Goal: Task Accomplishment & Management: Manage account settings

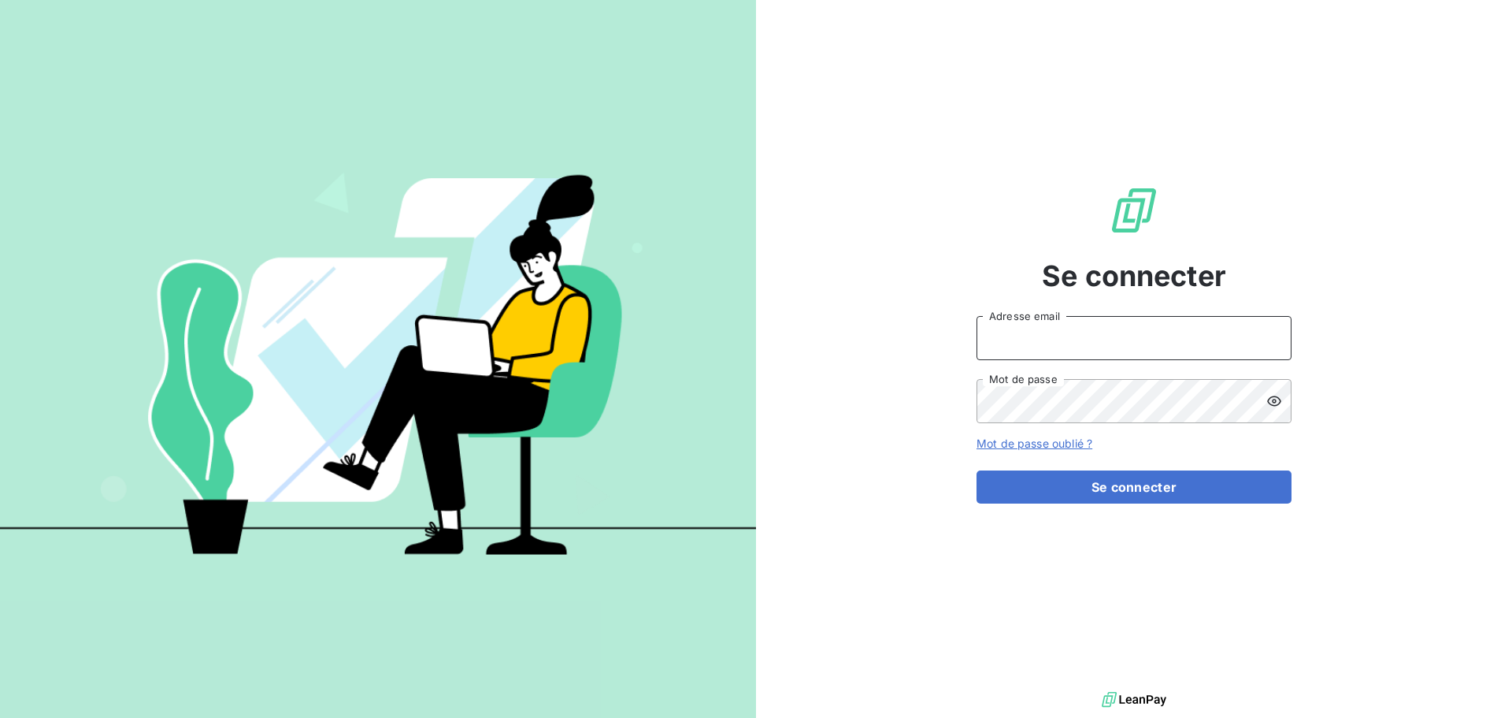
click at [1017, 338] on input "Adresse email" at bounding box center [1134, 338] width 315 height 44
click at [977, 470] on button "Se connecter" at bounding box center [1134, 486] width 315 height 33
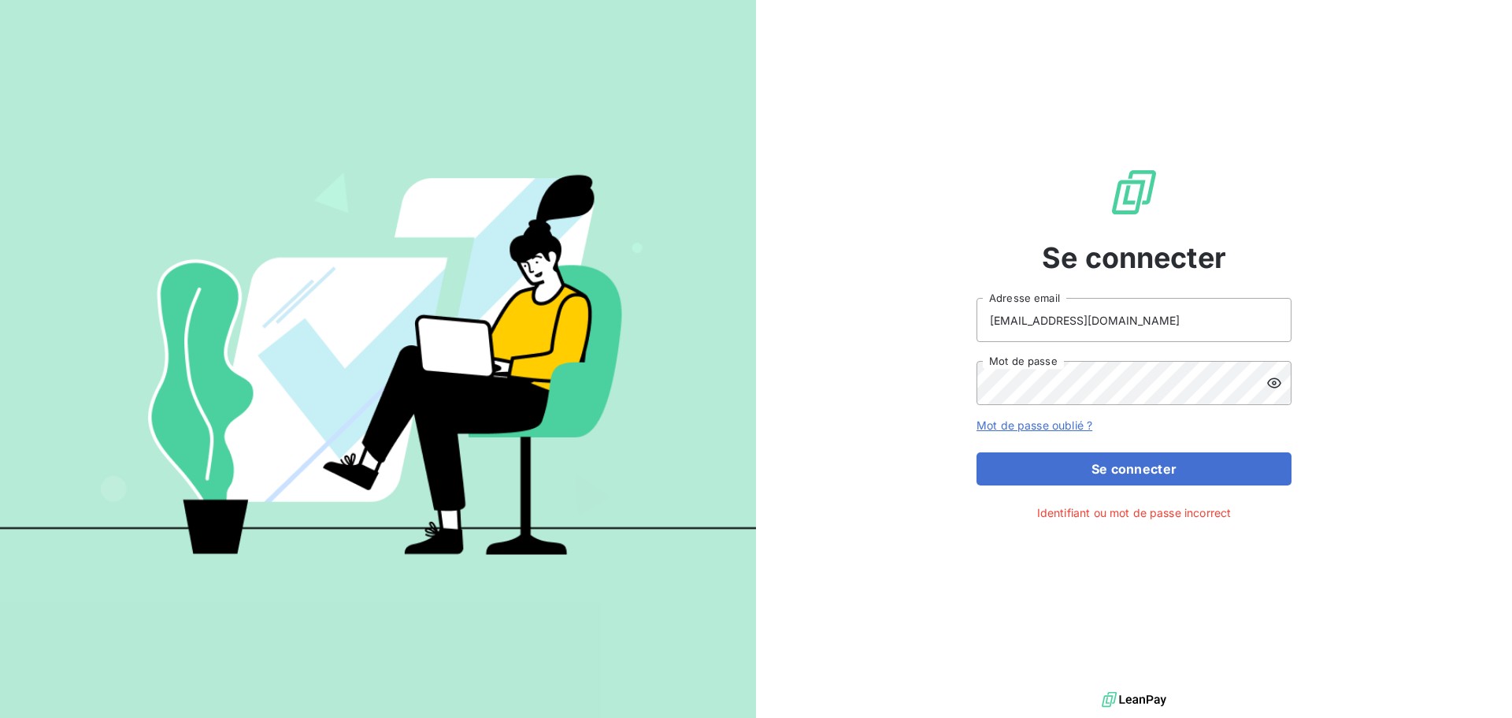
click at [1270, 387] on icon at bounding box center [1275, 383] width 16 height 16
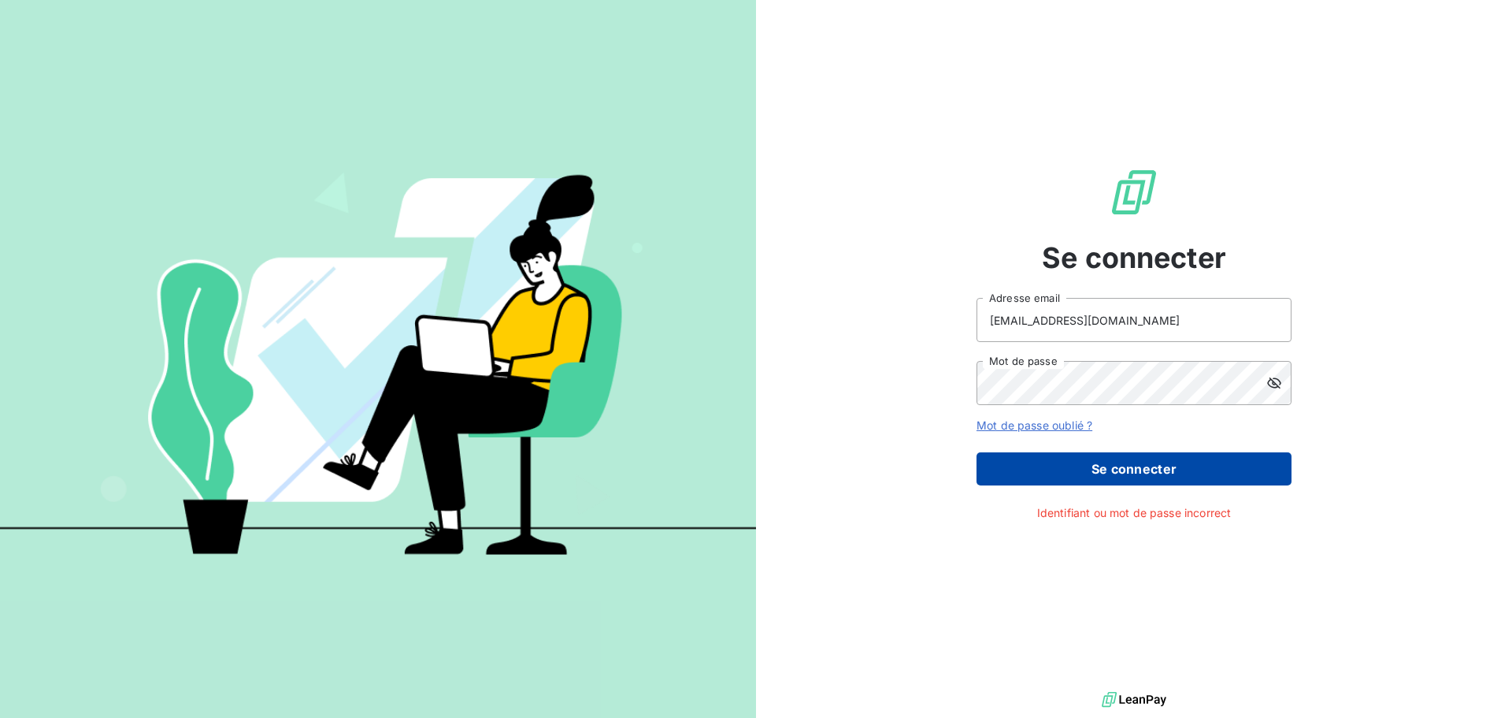
click at [1101, 470] on button "Se connecter" at bounding box center [1134, 468] width 315 height 33
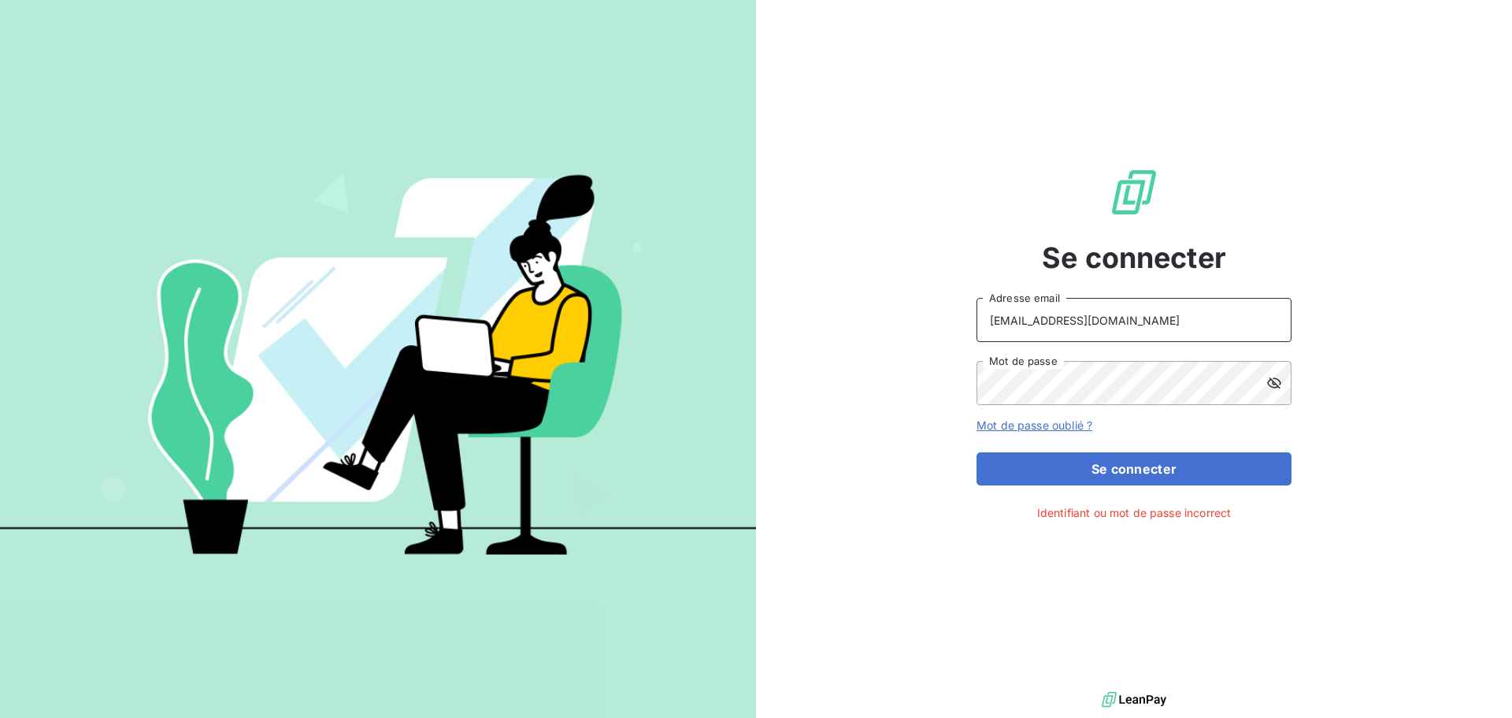
click at [1119, 320] on input "[EMAIL_ADDRESS][DOMAIN_NAME]" at bounding box center [1134, 320] width 315 height 44
drag, startPoint x: 1119, startPoint y: 320, endPoint x: 878, endPoint y: 325, distance: 241.9
click at [878, 325] on div "Se connecter [EMAIL_ADDRESS][DOMAIN_NAME] Adresse email Mot de passe Mot de pas…" at bounding box center [1134, 344] width 756 height 688
type input "[PERSON_NAME][EMAIL_ADDRESS][PERSON_NAME][DOMAIN_NAME]"
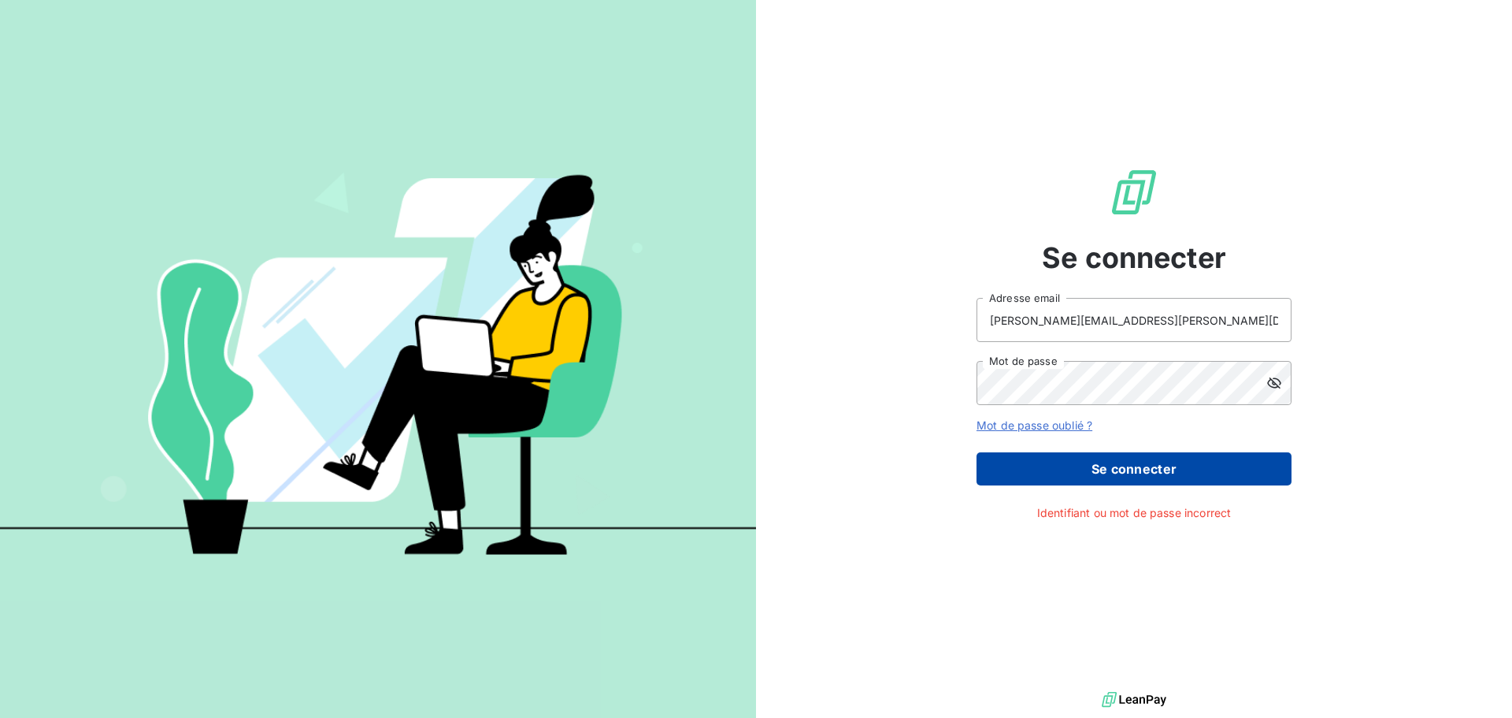
click at [1108, 468] on button "Se connecter" at bounding box center [1134, 468] width 315 height 33
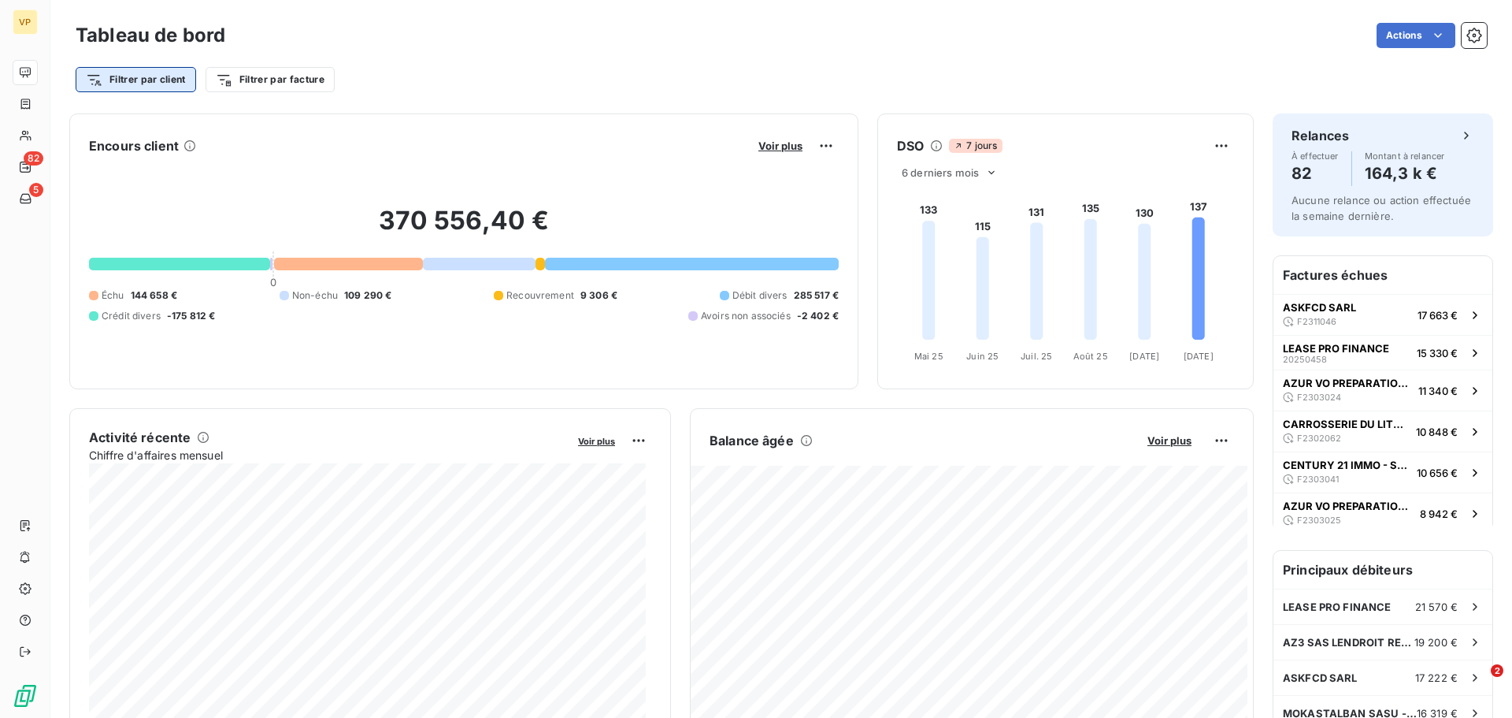
click at [157, 76] on html "VP 82 5 Tableau de bord Actions Filtrer par client Filtrer par facture Encours …" at bounding box center [756, 359] width 1512 height 718
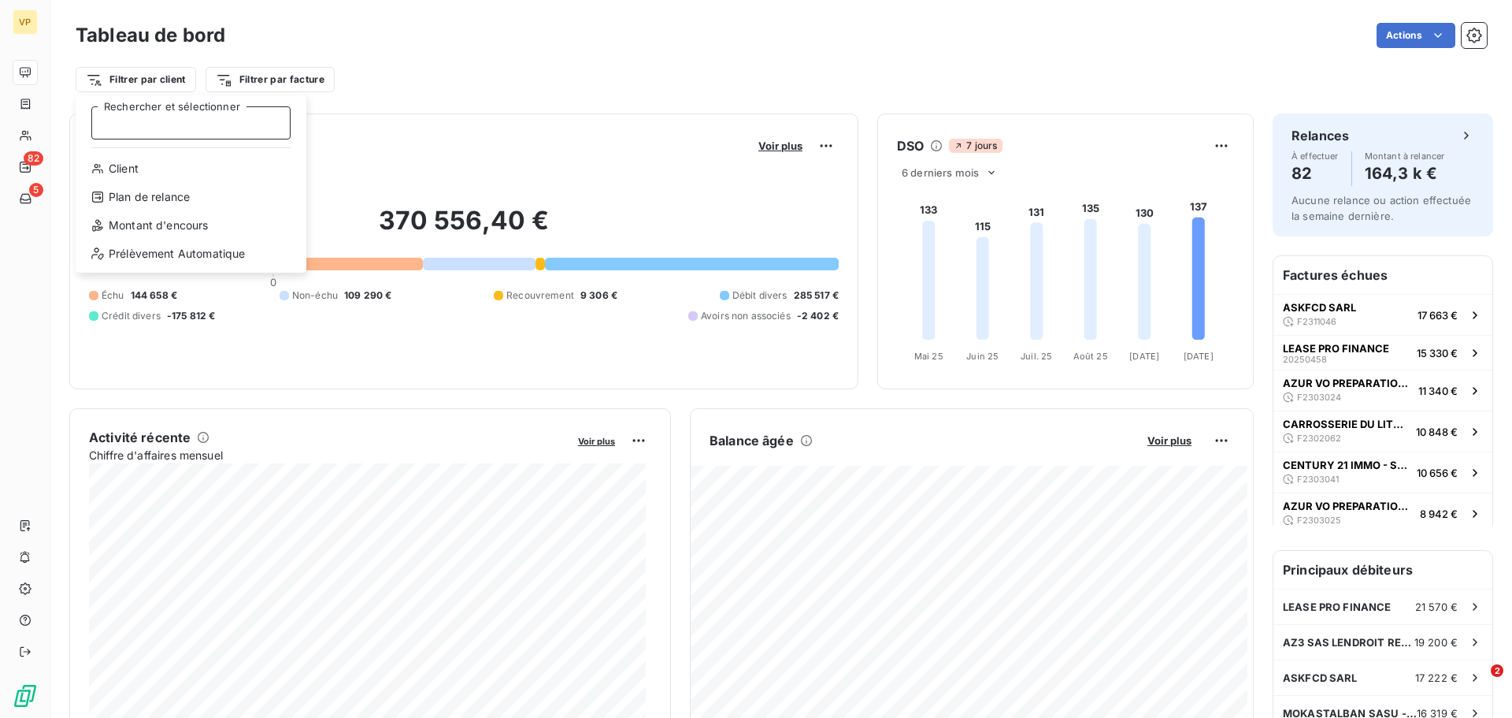
click at [206, 124] on input "Rechercher et sélectionner" at bounding box center [190, 122] width 199 height 33
drag, startPoint x: 194, startPoint y: 127, endPoint x: 74, endPoint y: 113, distance: 120.6
click at [76, 113] on div "etiquette Rechercher et sélectionner" at bounding box center [191, 128] width 231 height 67
drag, startPoint x: 165, startPoint y: 129, endPoint x: 53, endPoint y: 117, distance: 113.4
click at [54, 123] on html "VP 82 5 Tableau de bord Actions Filtrer par client CME Rechercher et sélectionn…" at bounding box center [756, 359] width 1512 height 718
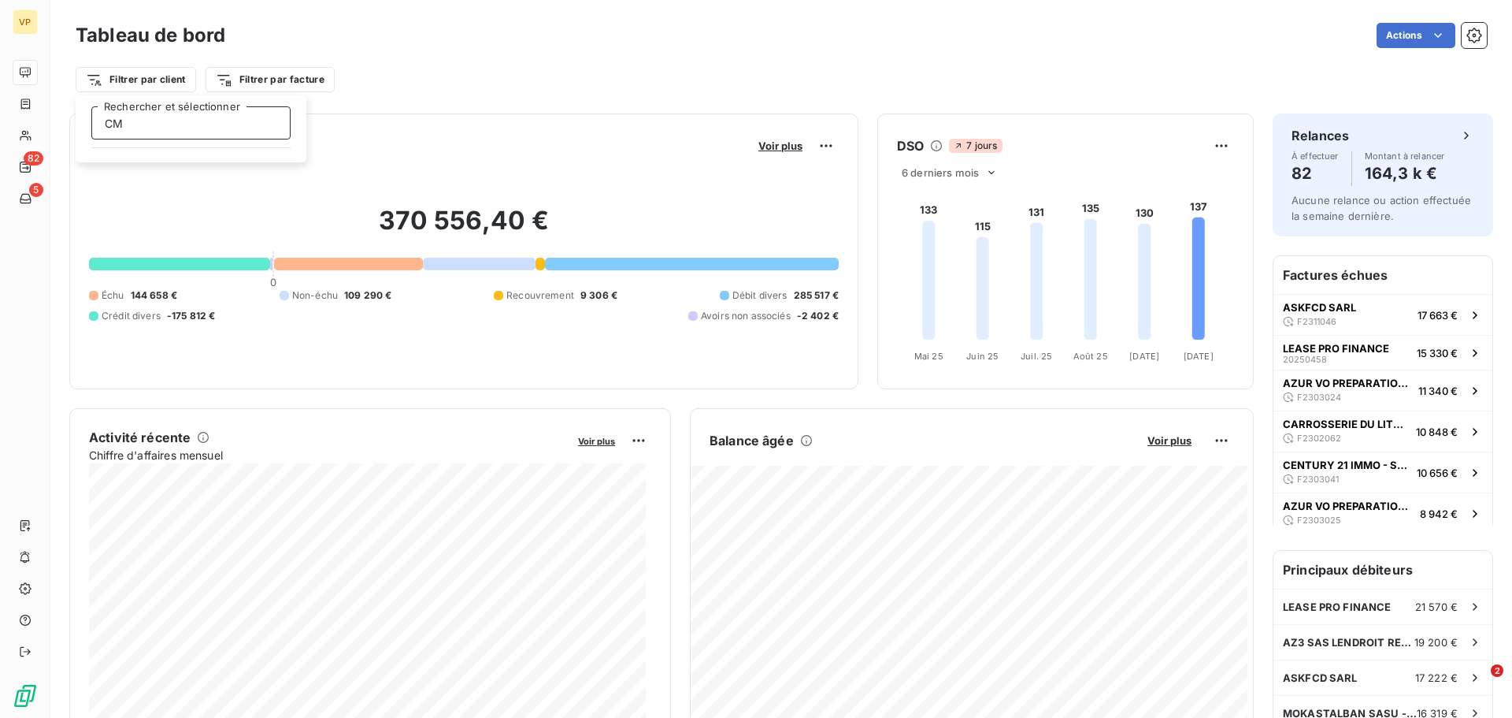
type input "C"
click at [319, 81] on html "VP 82 5 Tableau de bord Actions Filtrer par client Filtrer par facture Encours …" at bounding box center [756, 359] width 1512 height 718
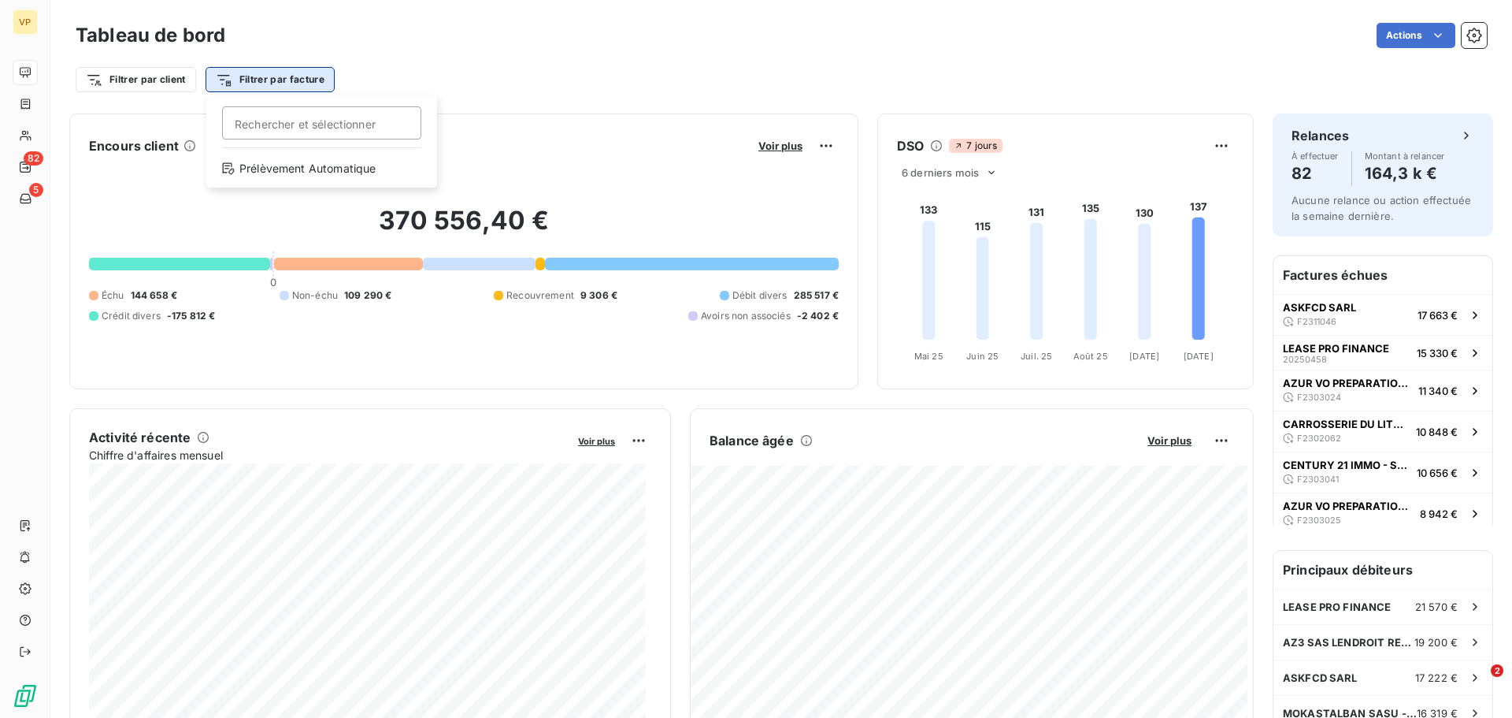
click at [315, 85] on html "VP 82 5 Tableau de bord Actions Filtrer par client Filtrer par facture Recherch…" at bounding box center [756, 359] width 1512 height 718
click at [297, 129] on input "Rechercher et sélectionner" at bounding box center [321, 122] width 199 height 33
drag, startPoint x: 269, startPoint y: 128, endPoint x: 187, endPoint y: 121, distance: 83.0
click at [188, 122] on html "VP 82 5 Tableau de bord Actions Filtrer par client Filtrer par facture 2021 Rec…" at bounding box center [756, 359] width 1512 height 718
type input "2"
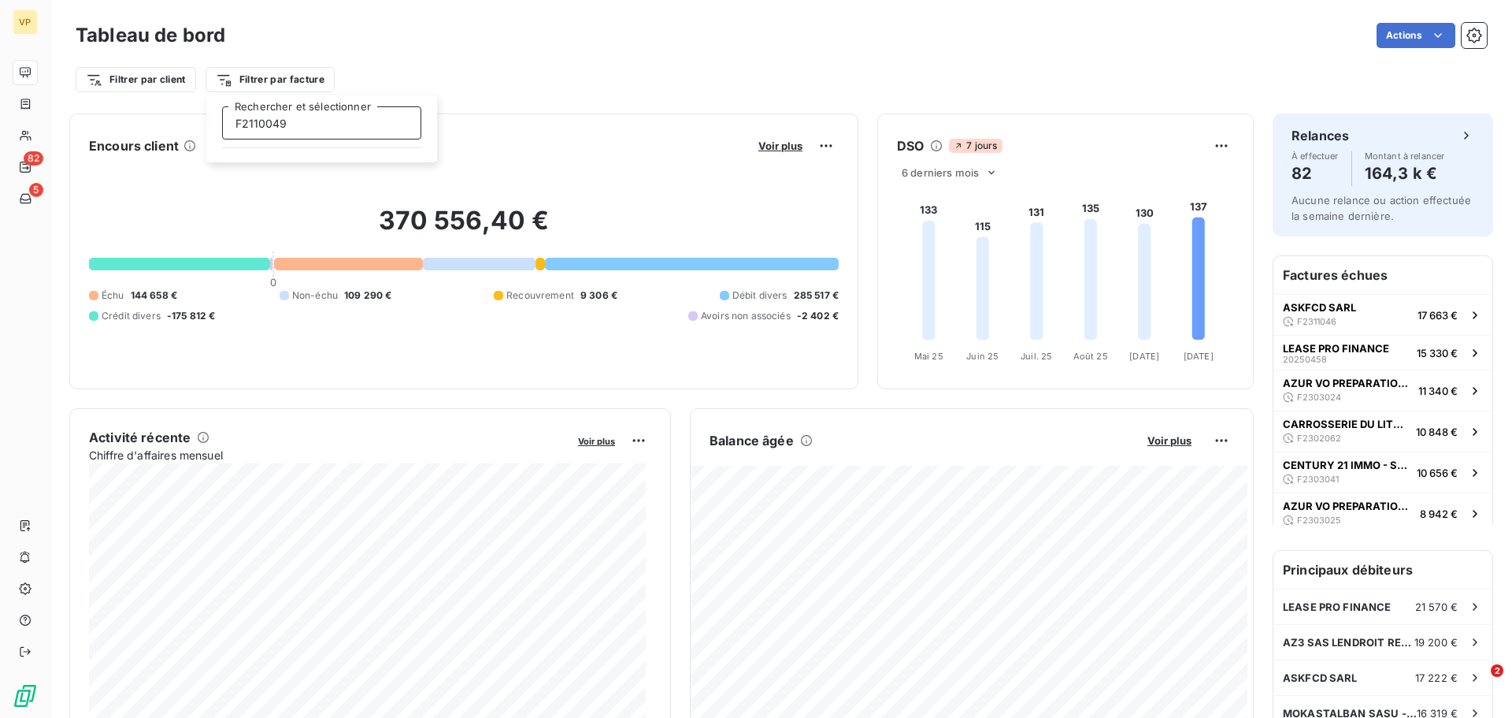
type input "F2110049"
click at [680, 47] on html "VP 82 5 Tableau de bord Actions Filtrer par client Filtrer par facture Encours …" at bounding box center [756, 359] width 1512 height 718
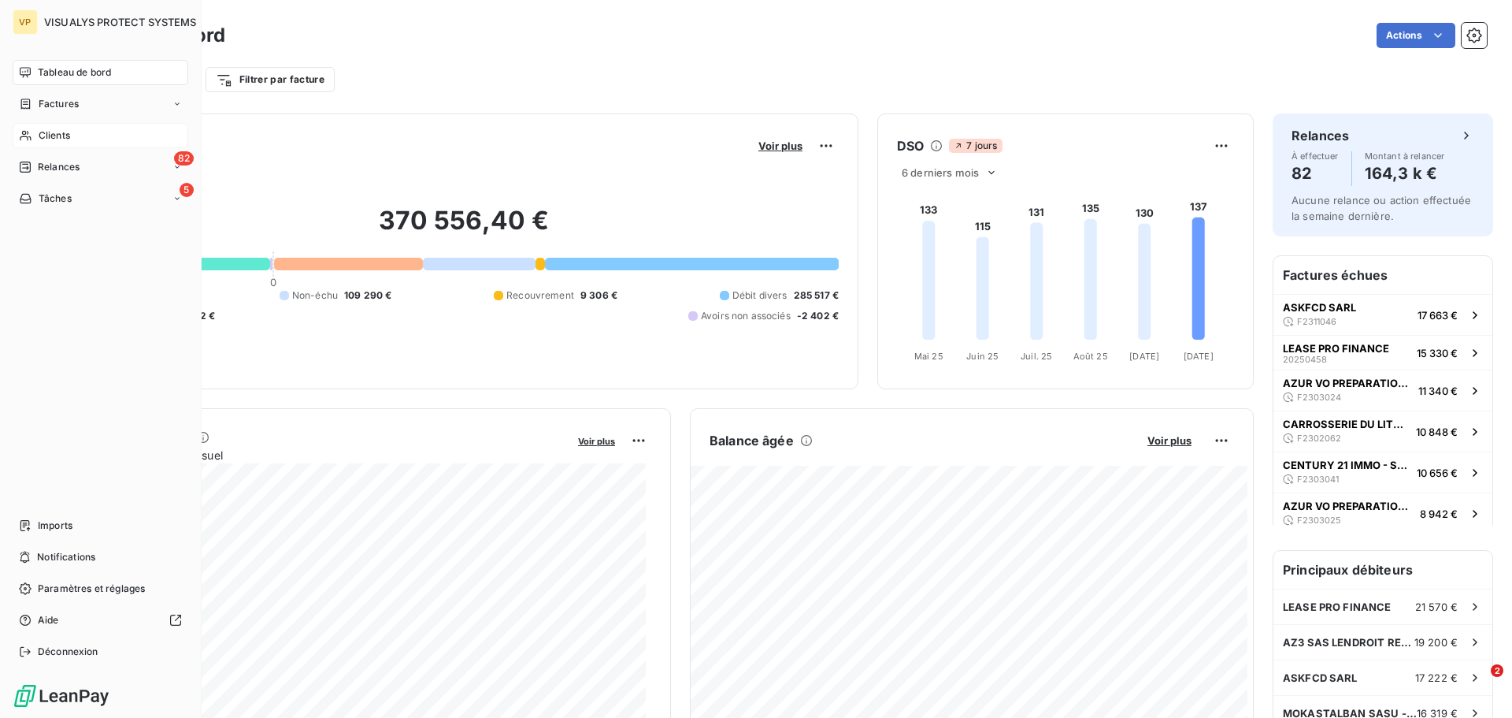
click at [20, 129] on icon at bounding box center [25, 135] width 13 height 13
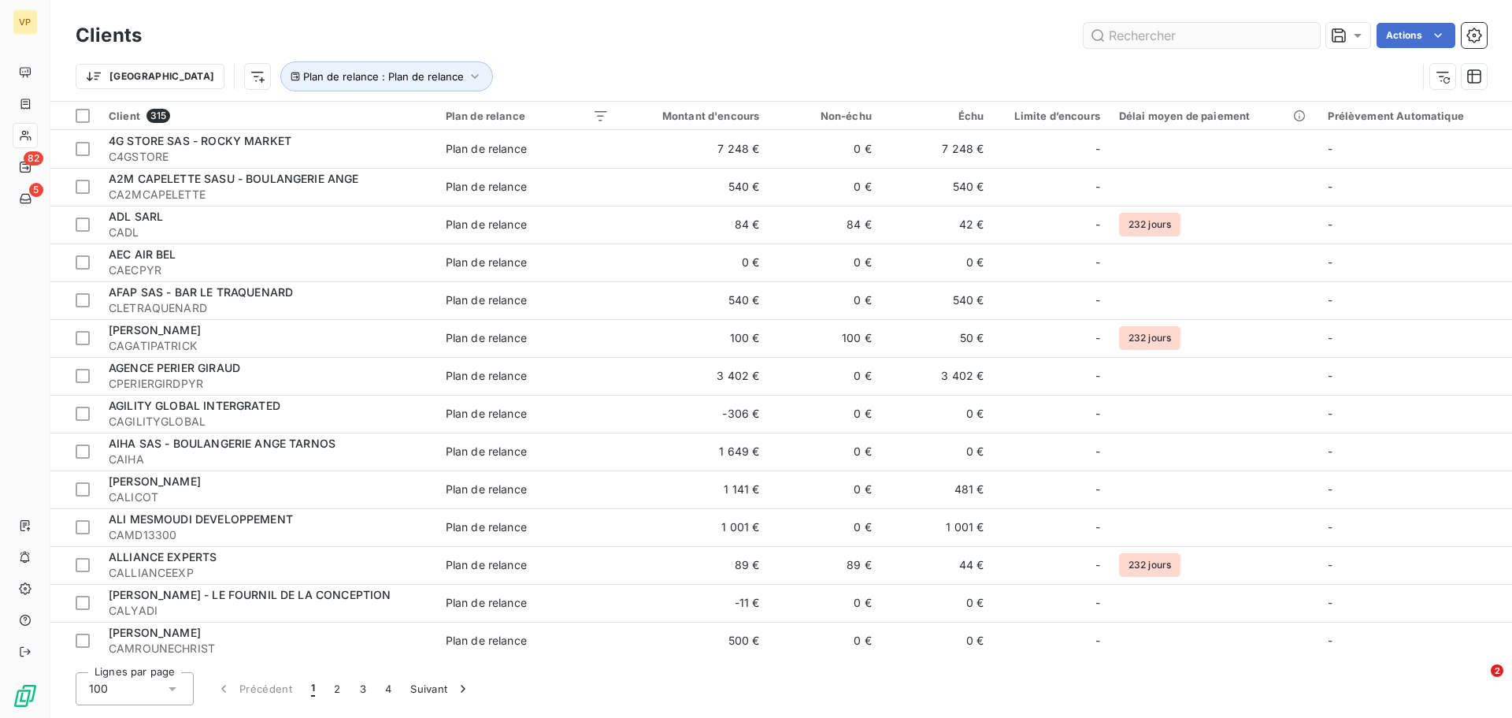
click at [1121, 39] on input "text" at bounding box center [1202, 35] width 236 height 25
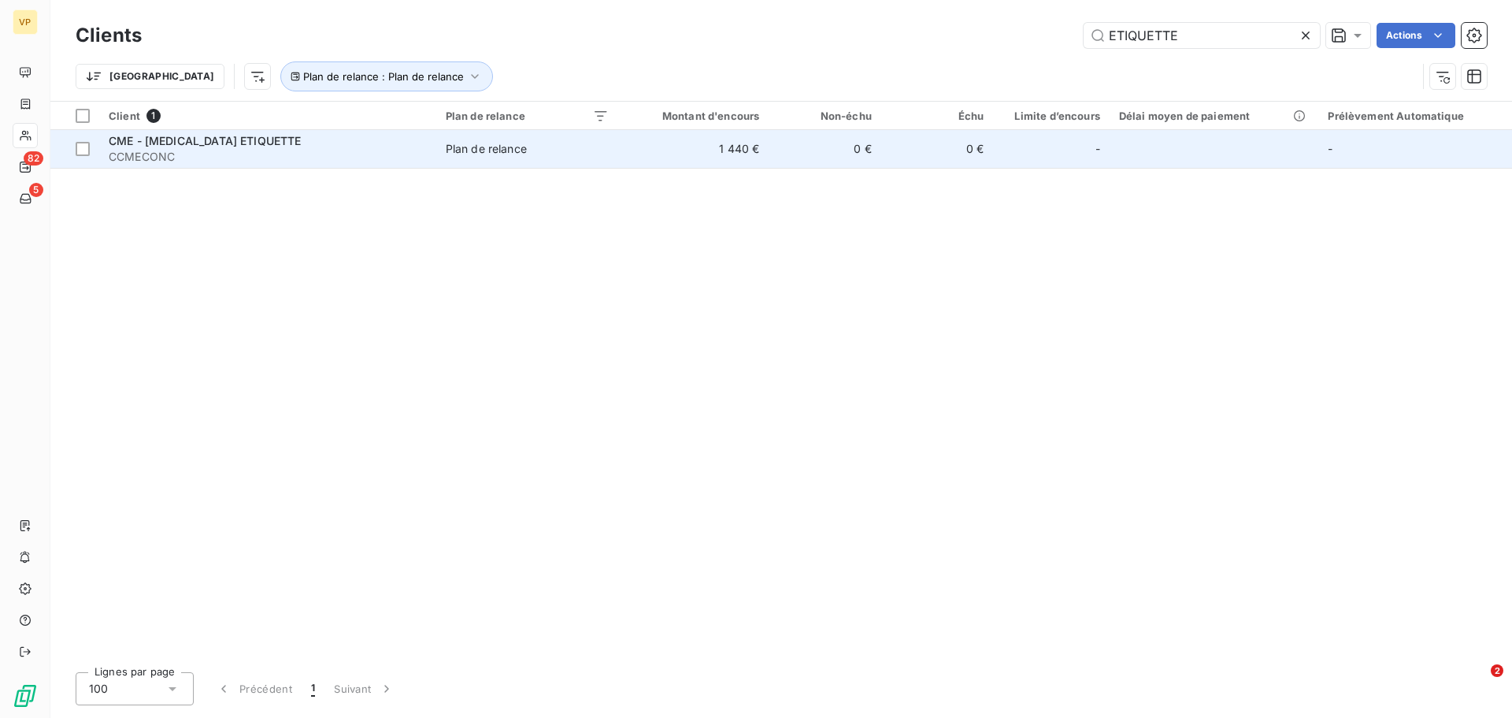
type input "ETIQUETTE"
click at [359, 147] on div "CME - [MEDICAL_DATA] ETIQUETTE" at bounding box center [268, 141] width 318 height 16
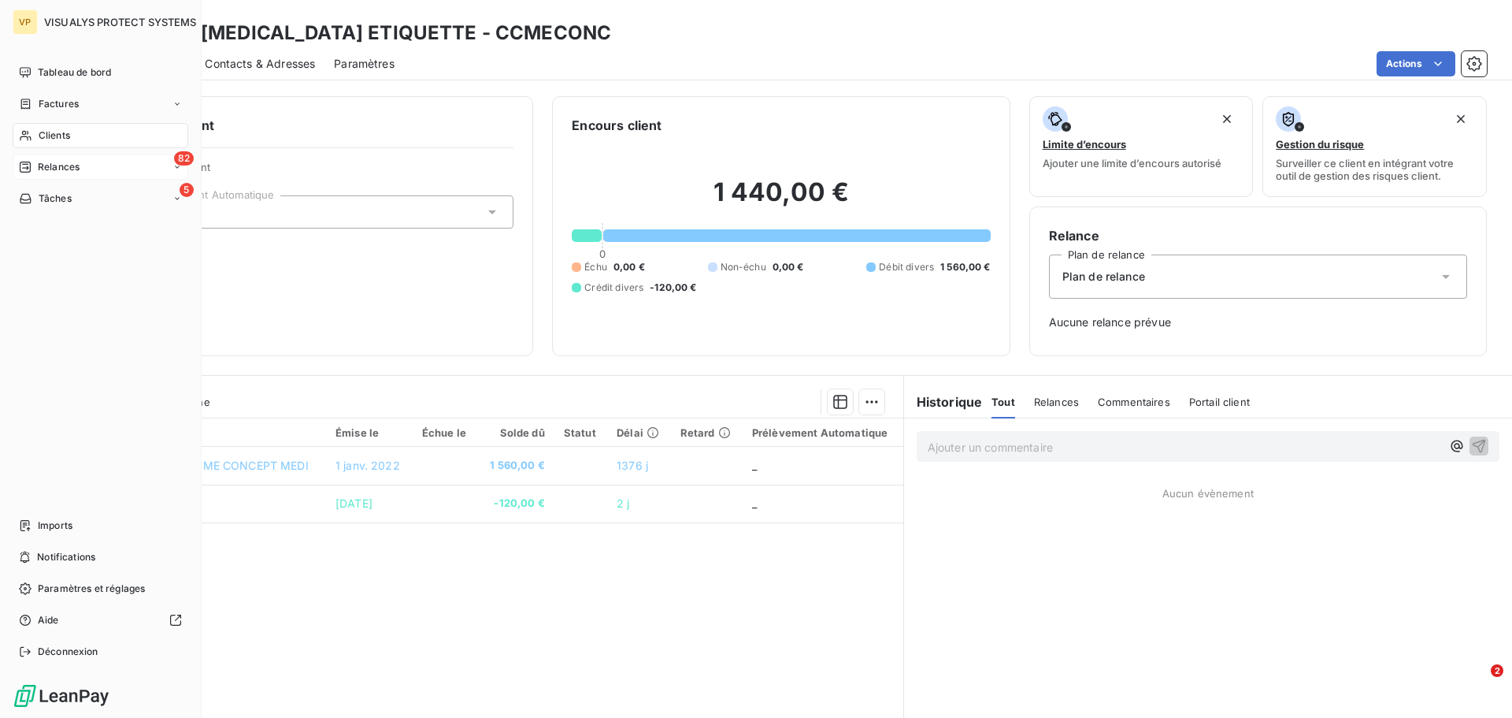
click at [37, 162] on div "Relances" at bounding box center [49, 167] width 61 height 14
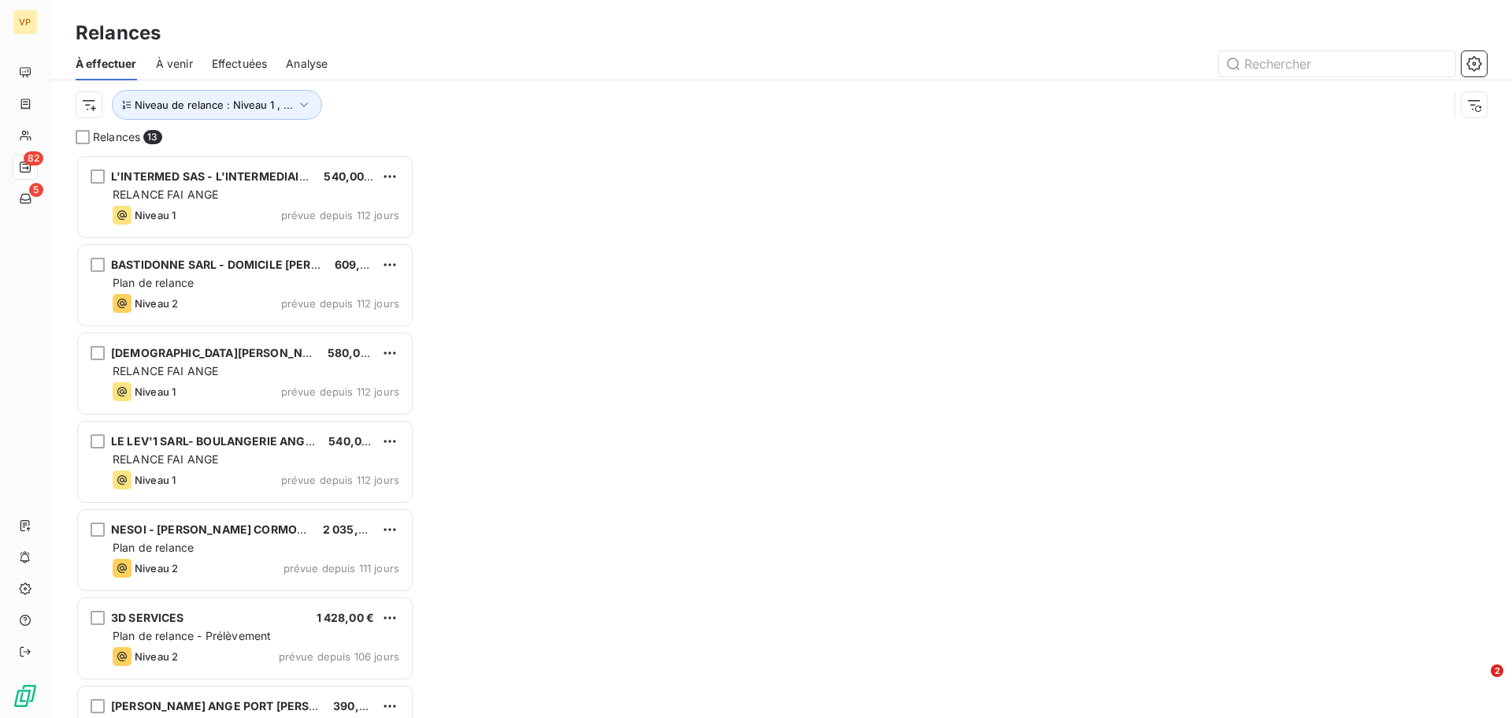
scroll to position [551, 327]
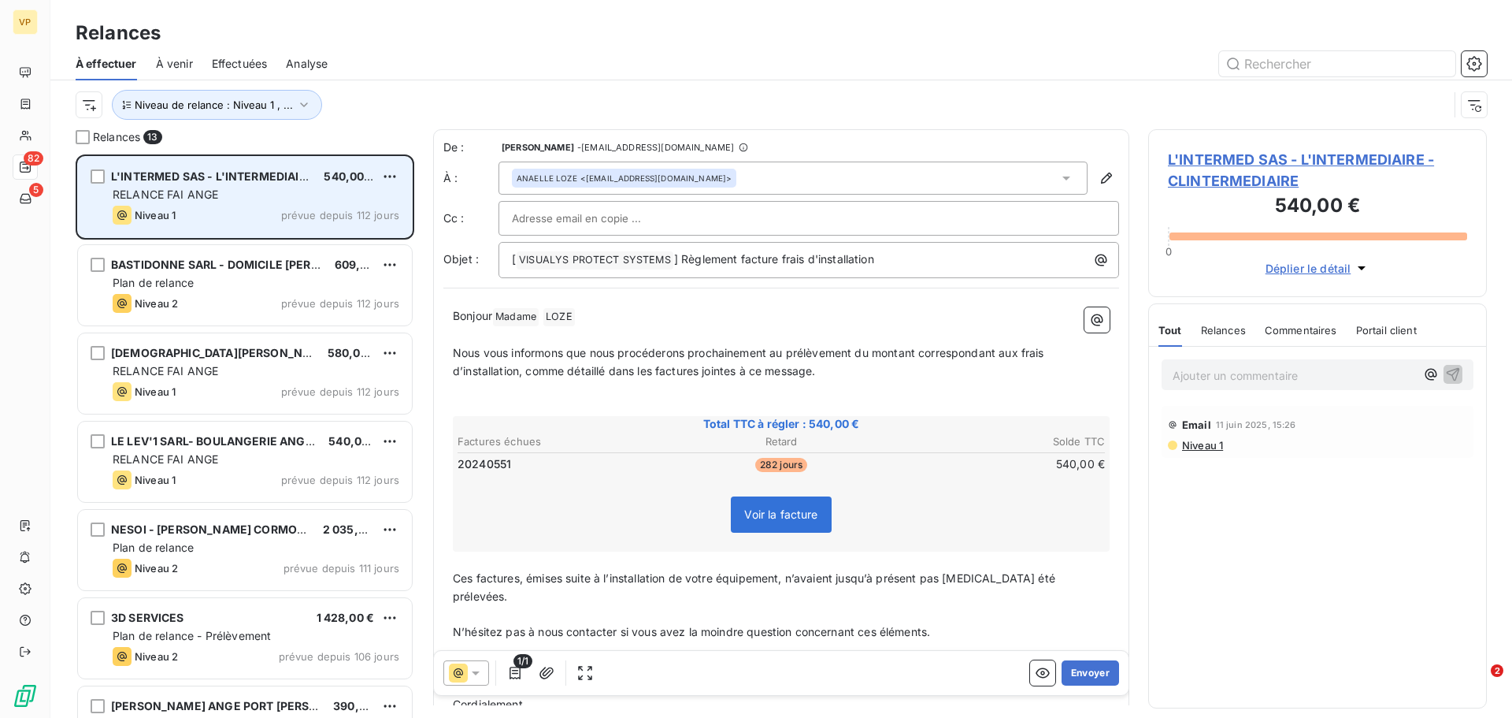
click at [255, 203] on div "L'INTERMED SAS - L'INTERMEDIAIRE 540,00 € RELANCE FAI ANGE Niveau 1 prévue depu…" at bounding box center [245, 197] width 334 height 80
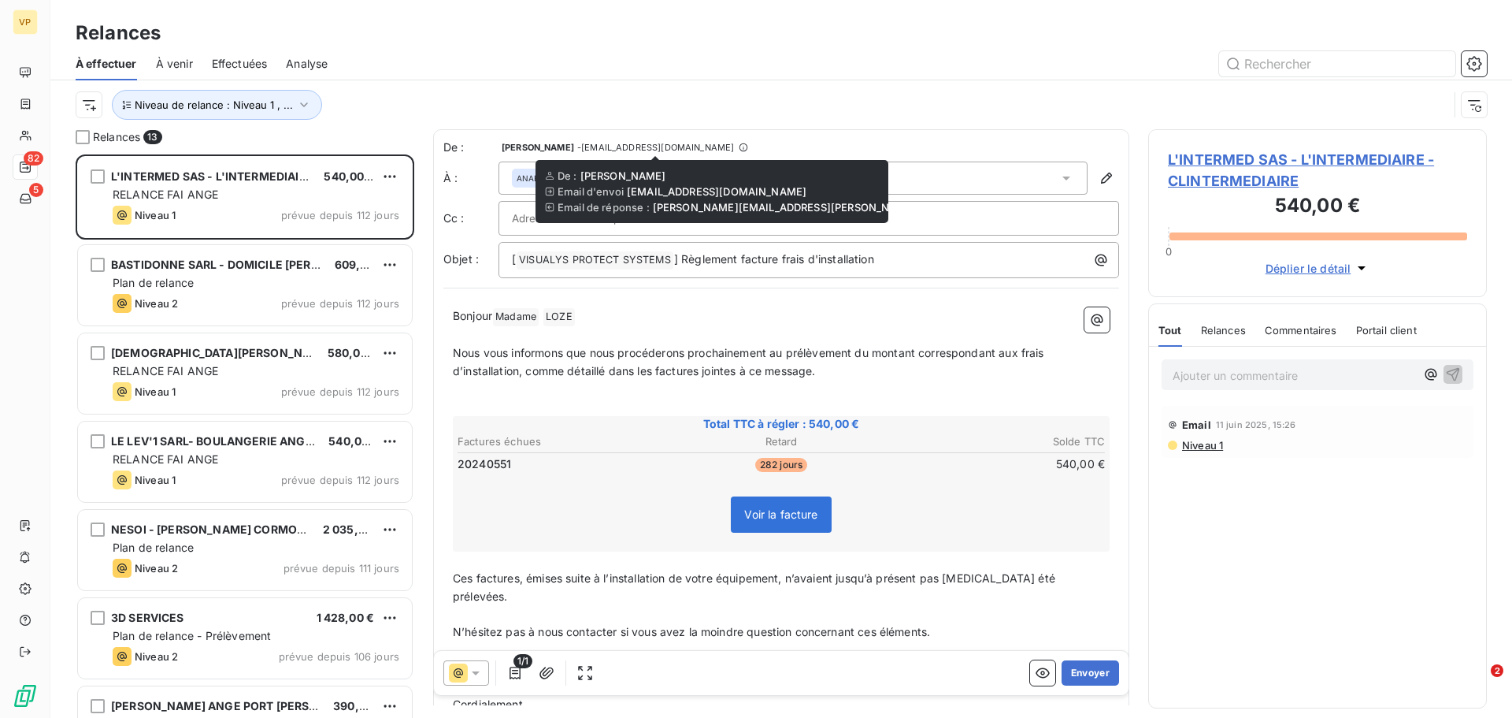
click at [739, 145] on icon at bounding box center [743, 147] width 9 height 9
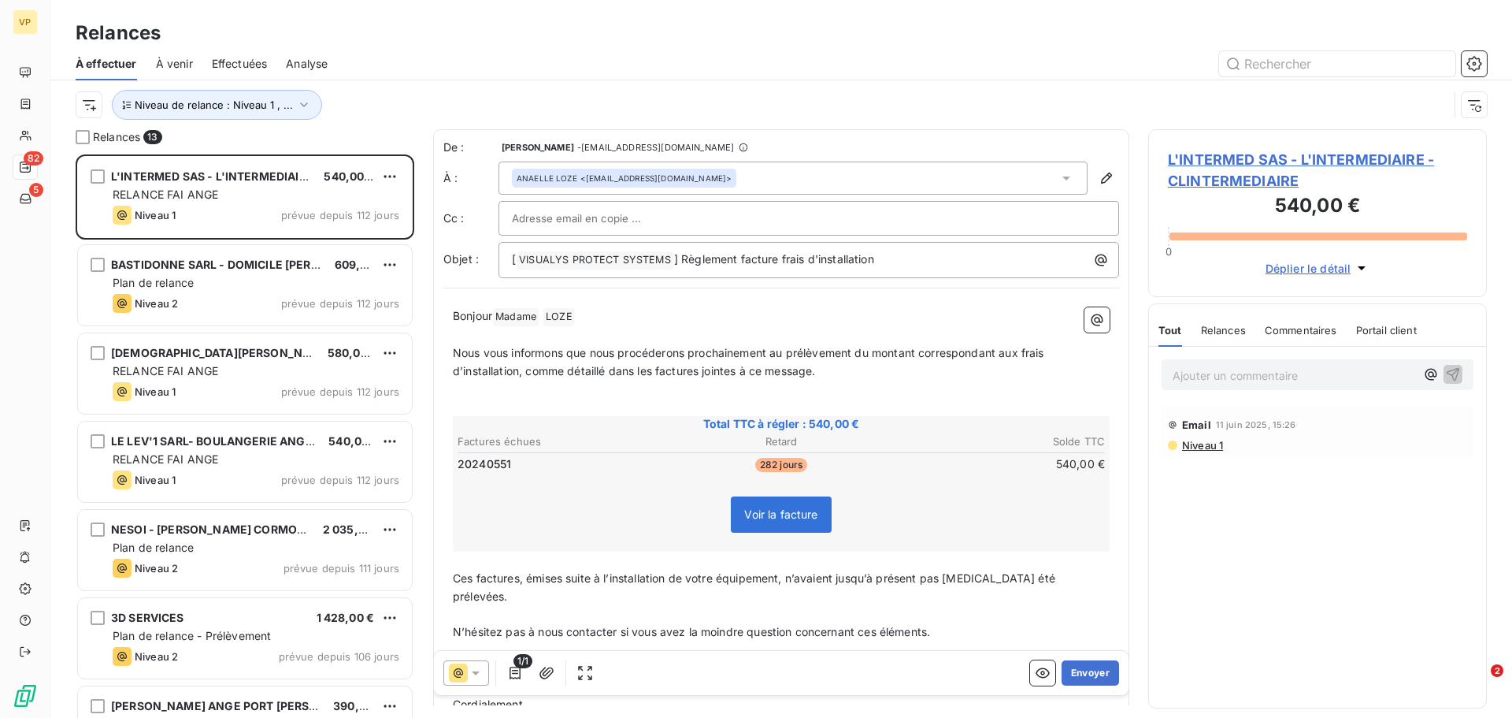
click at [555, 147] on div "De : [PERSON_NAME] - [EMAIL_ADDRESS][DOMAIN_NAME]" at bounding box center [589, 147] width 291 height 16
click at [612, 146] on span "- [EMAIL_ADDRESS][DOMAIN_NAME]" at bounding box center [655, 147] width 157 height 9
click at [536, 152] on span "[PERSON_NAME]" at bounding box center [538, 147] width 72 height 9
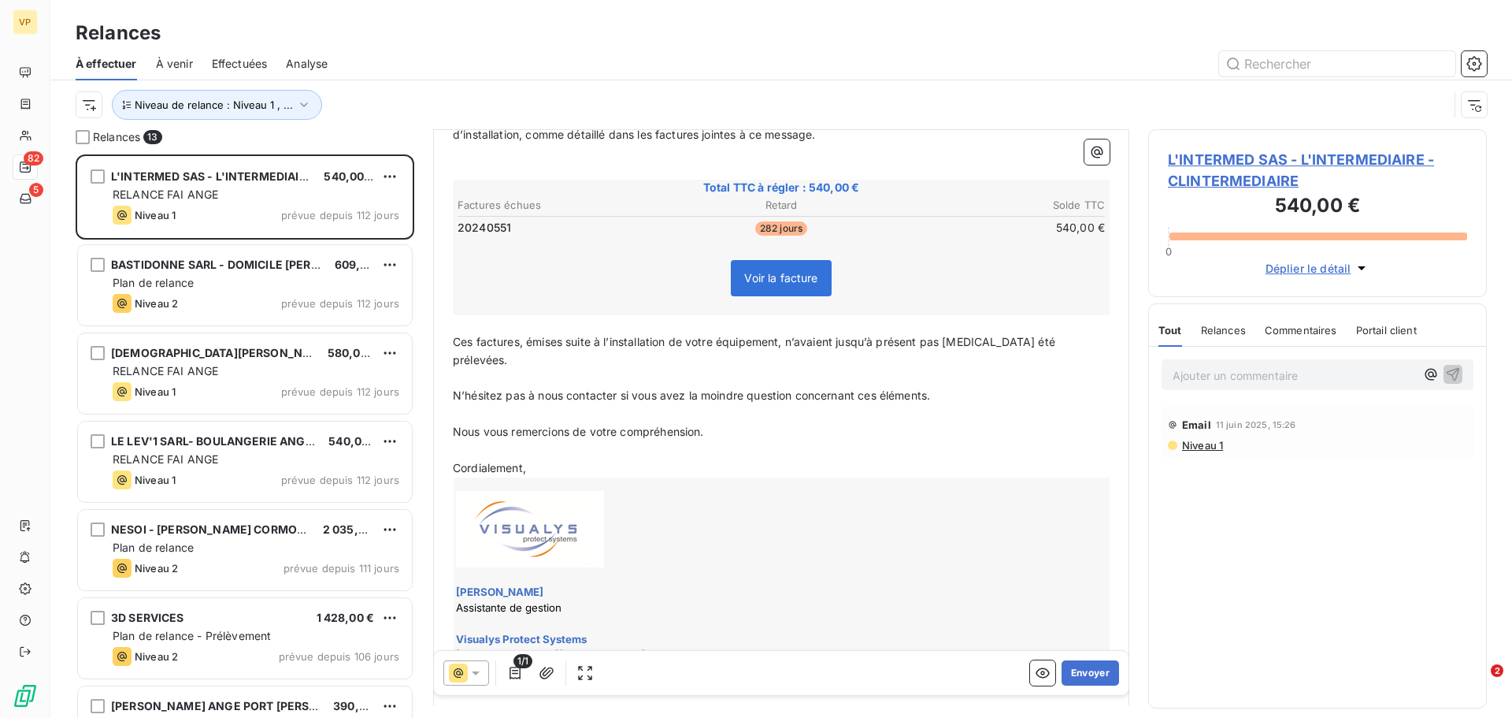
scroll to position [1, 0]
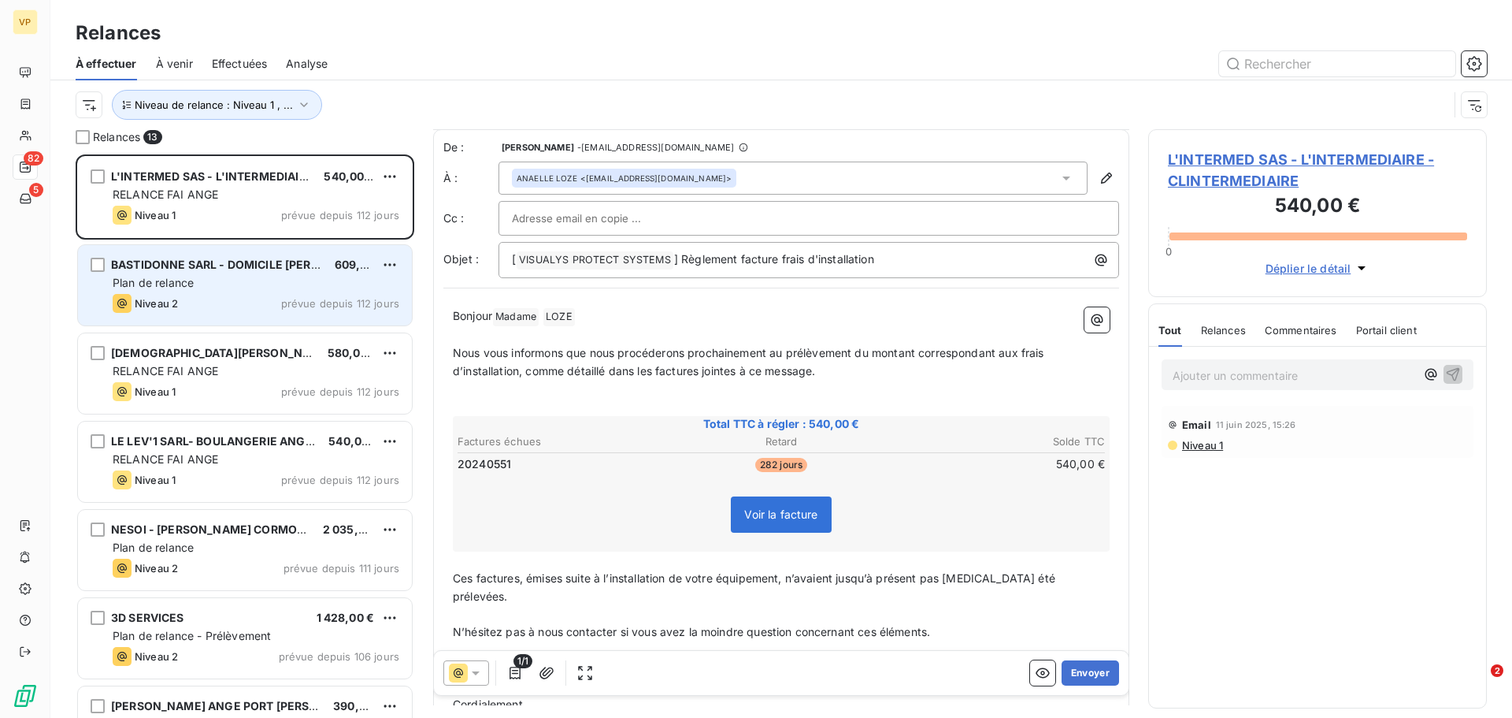
click at [217, 285] on div "Plan de relance" at bounding box center [256, 283] width 287 height 16
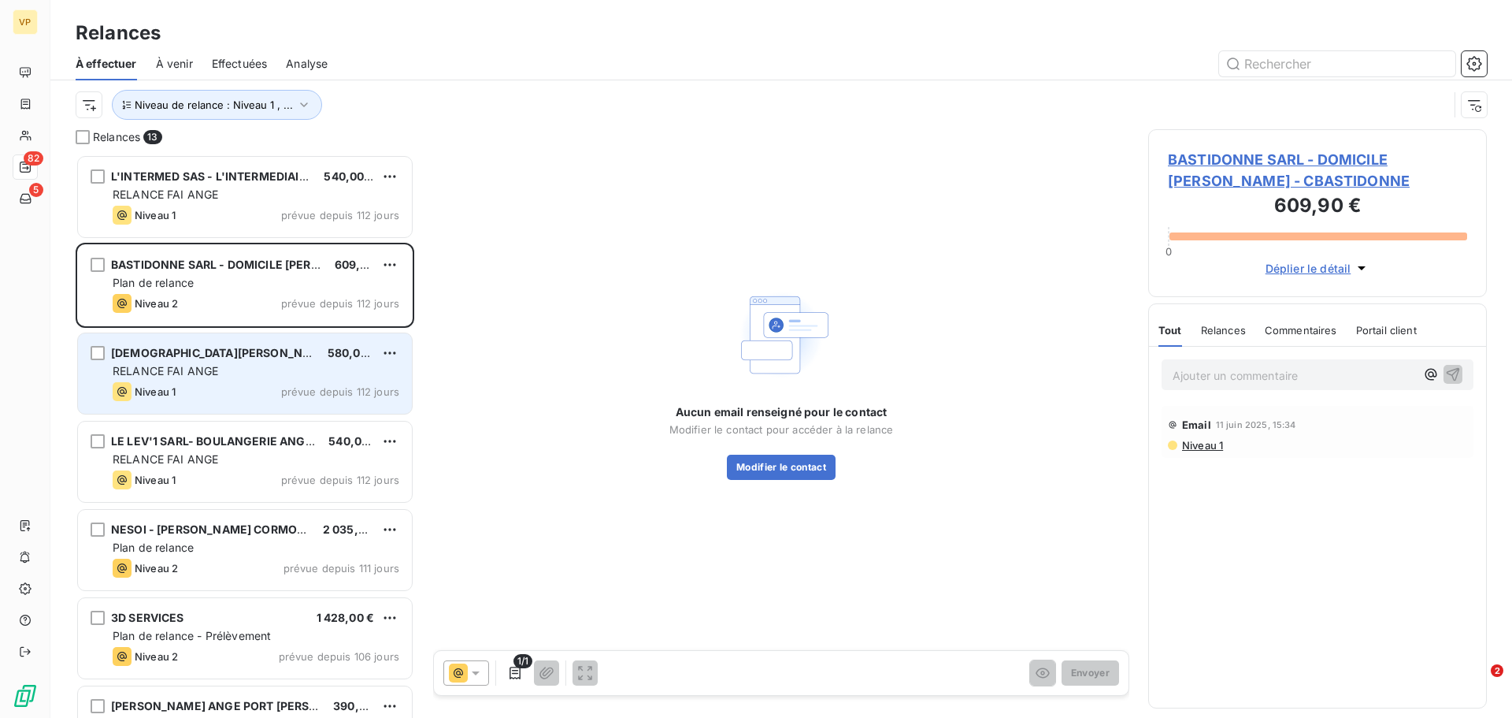
click at [200, 369] on span "RELANCE FAI ANGE" at bounding box center [166, 370] width 106 height 13
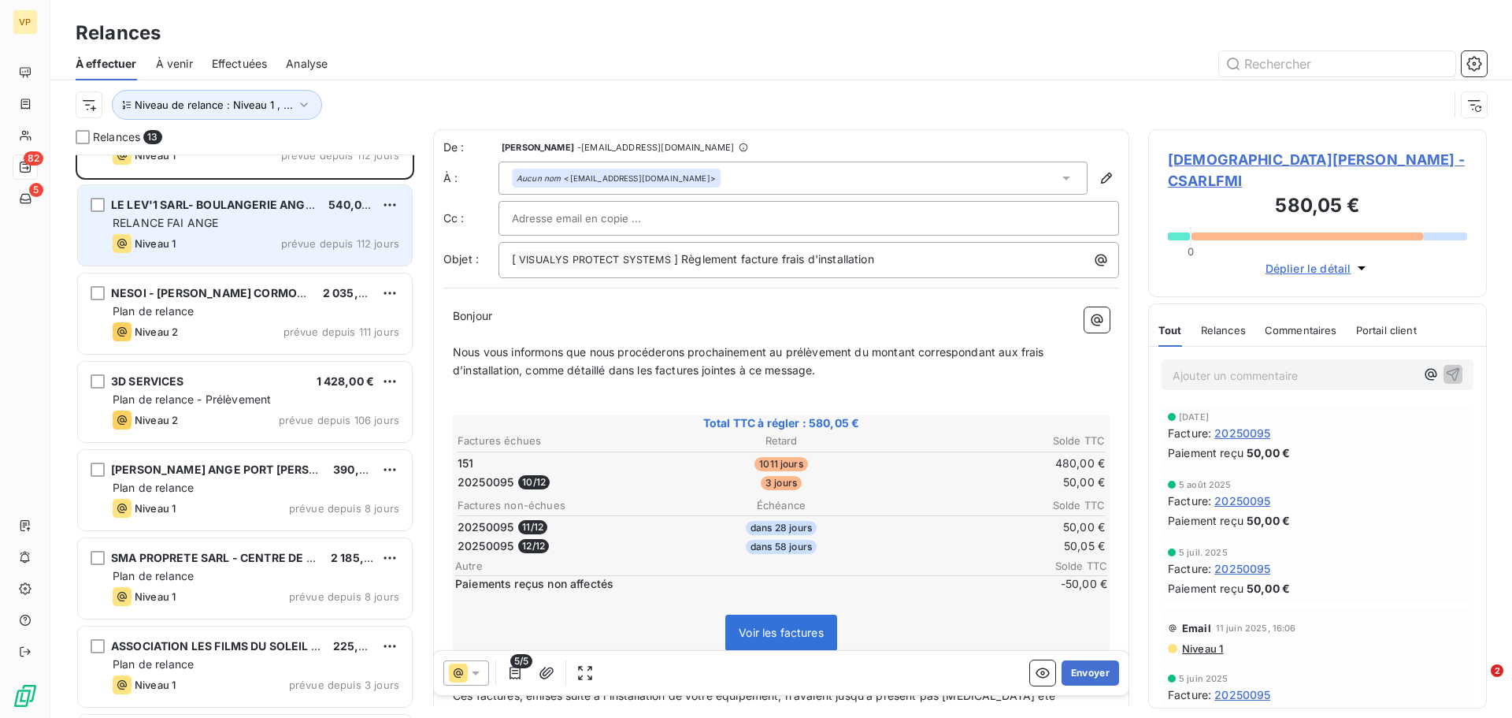
scroll to position [473, 0]
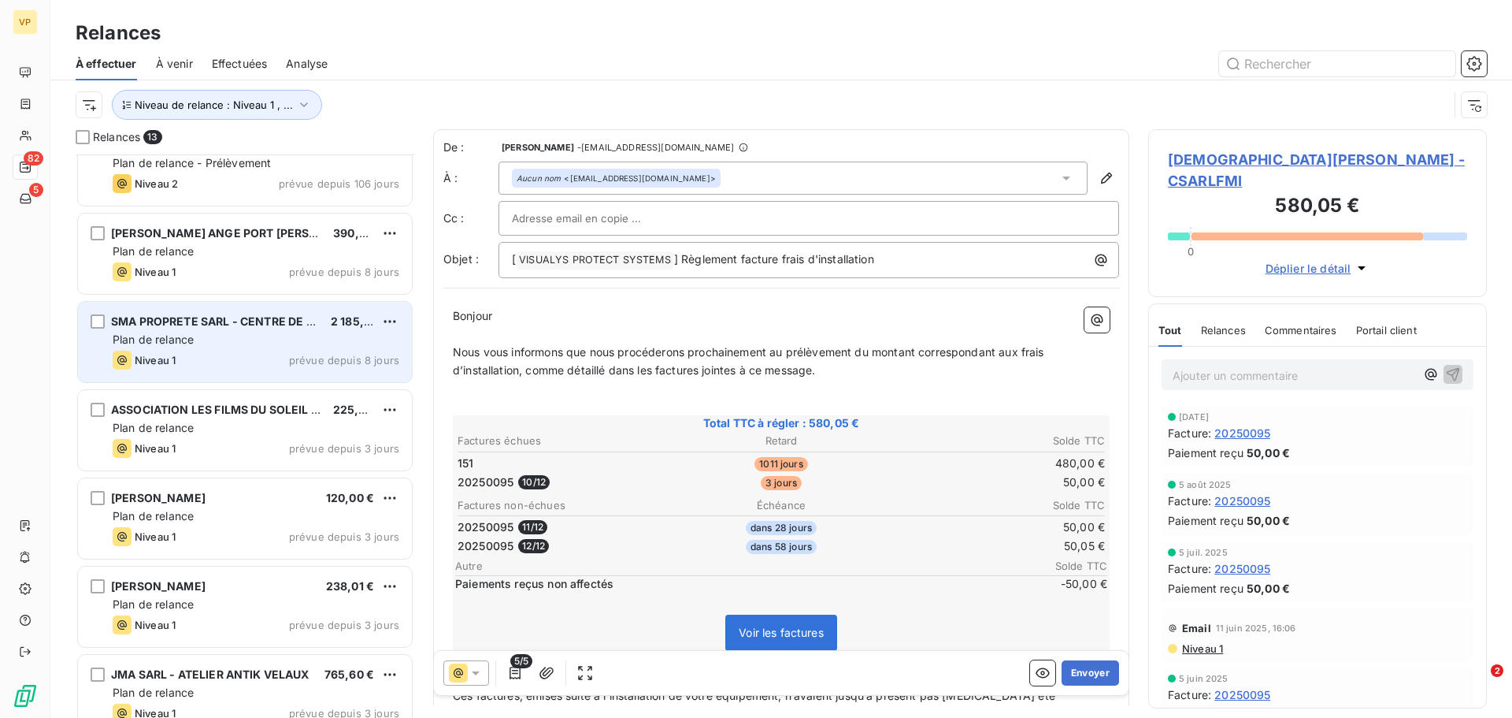
click at [266, 330] on div "SMA PROPRETE SARL - CENTRE DE TRI VITROLLES 2 185,92 € Plan de relance Niveau 1…" at bounding box center [245, 342] width 334 height 80
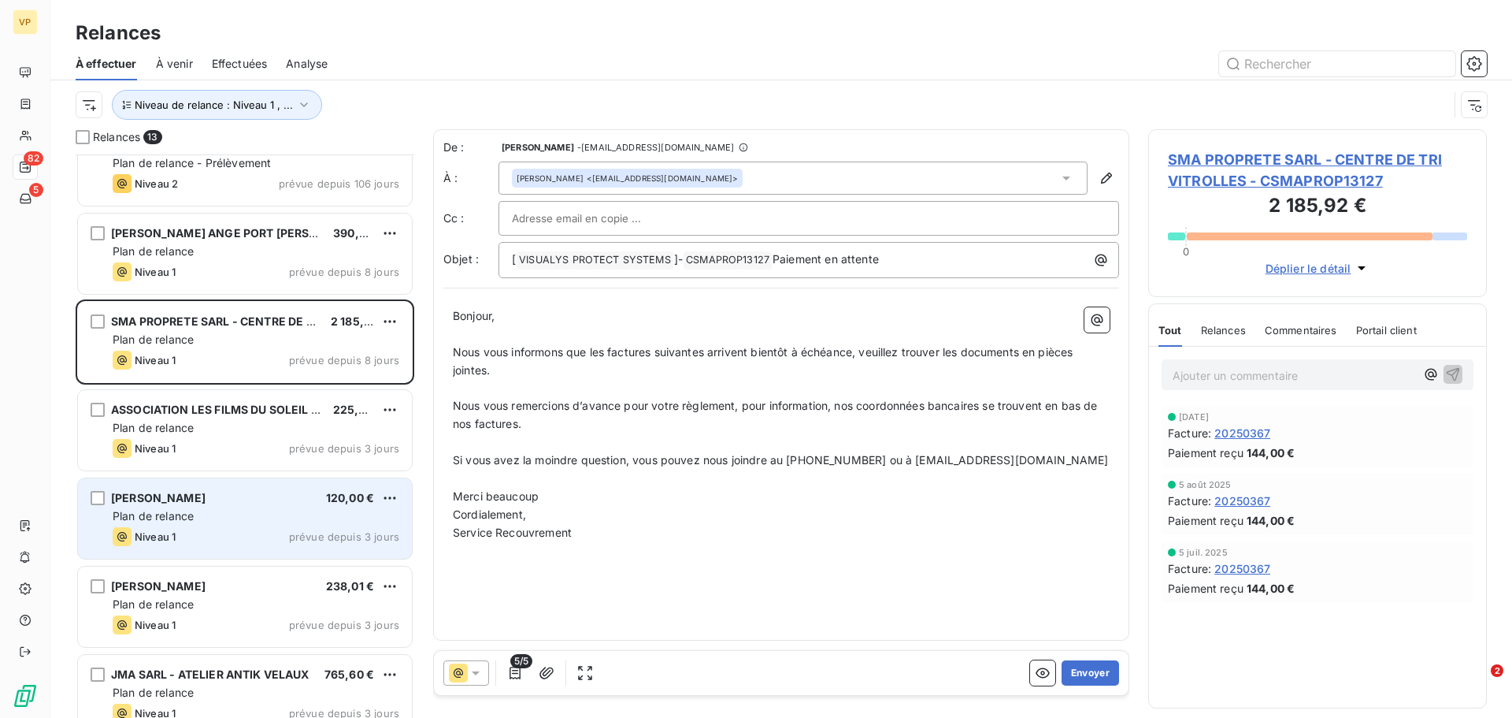
click at [216, 512] on div "Plan de relance" at bounding box center [256, 516] width 287 height 16
